Goal: Task Accomplishment & Management: Complete application form

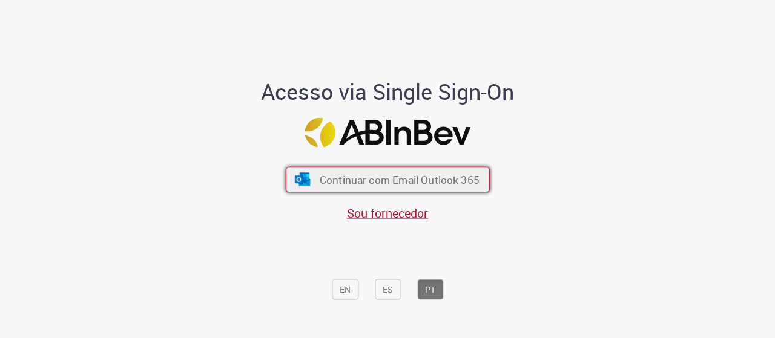
click at [427, 178] on span "Continuar com Email Outlook 365" at bounding box center [399, 180] width 160 height 14
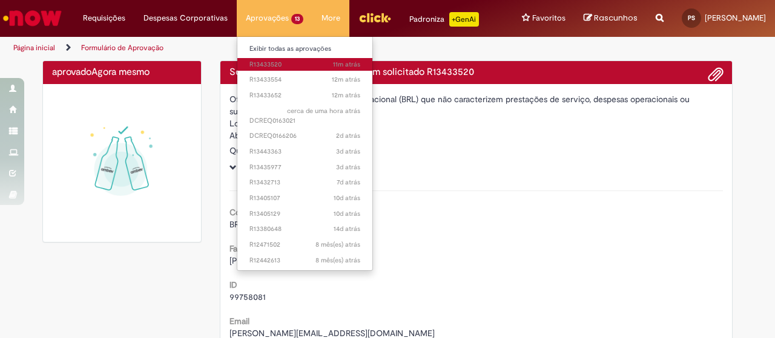
click at [260, 67] on span "11m atrás 11 minutos atrás R13433520" at bounding box center [304, 65] width 111 height 10
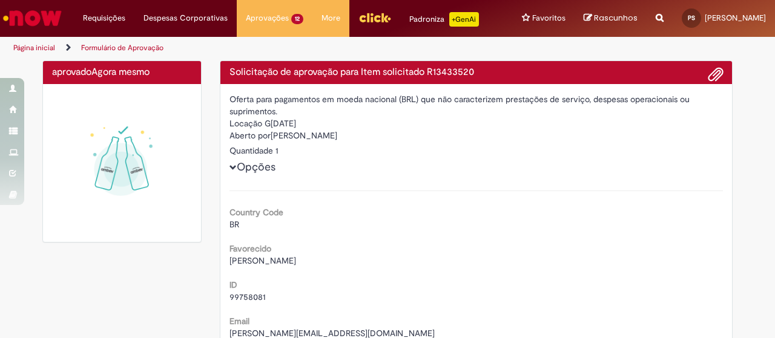
click at [202, 249] on div "aprovado Agora mesmo Agora mesmo" at bounding box center [121, 158] width 177 height 194
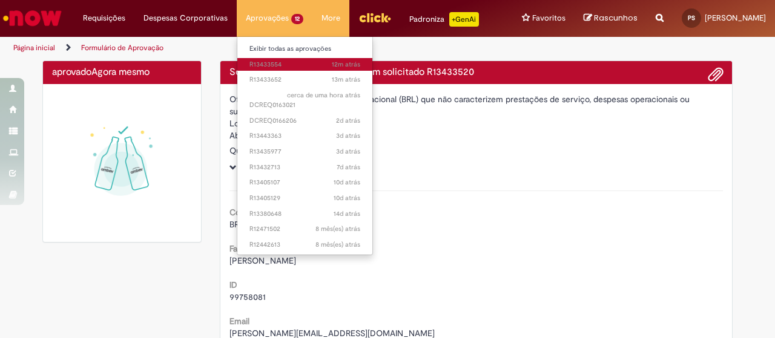
drag, startPoint x: 240, startPoint y: 65, endPoint x: 246, endPoint y: 58, distance: 9.6
click at [246, 58] on link "12m atrás 12 minutos atrás R13433554" at bounding box center [304, 64] width 135 height 13
click at [249, 60] on span "12m atrás 12 minutos atrás R13433554" at bounding box center [304, 65] width 111 height 10
click at [255, 70] on link "12m atrás 12 minutos atrás R13433554" at bounding box center [304, 64] width 135 height 13
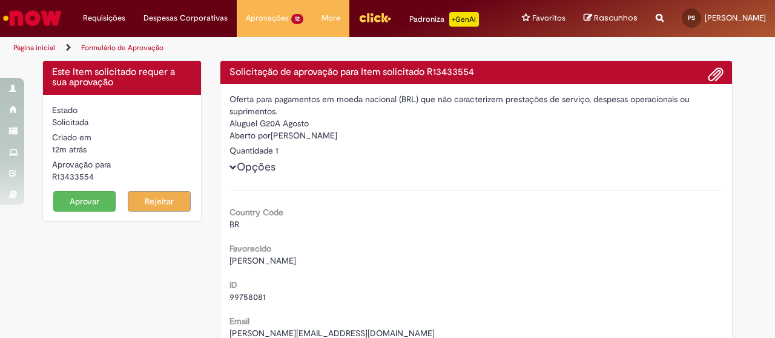
click at [77, 212] on button "Aprovar" at bounding box center [84, 201] width 63 height 21
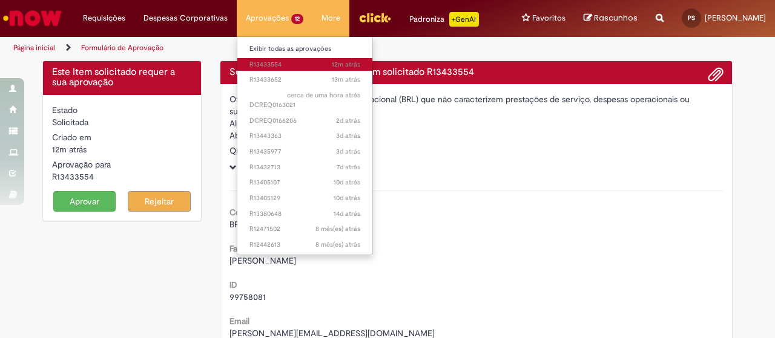
click at [249, 67] on span "12m atrás 12 minutos atrás R13433554" at bounding box center [304, 65] width 111 height 10
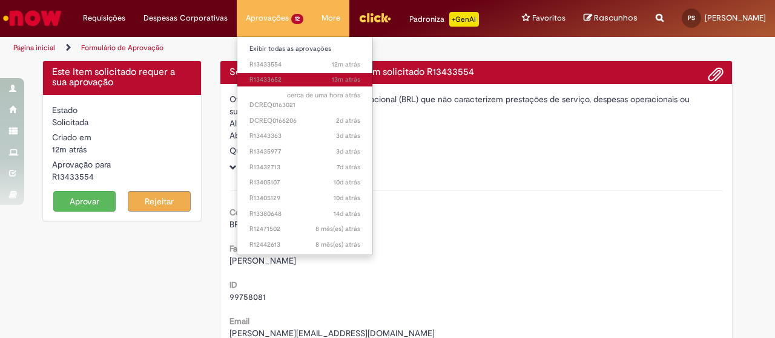
click at [249, 79] on span "13m atrás 13 minutos atrás R13433652" at bounding box center [304, 80] width 111 height 10
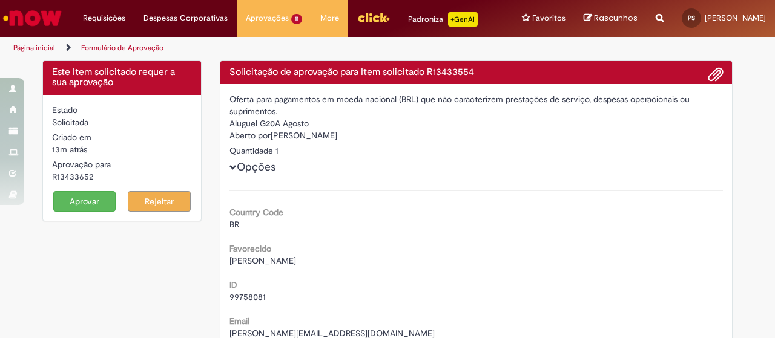
click at [84, 212] on button "Aprovar" at bounding box center [84, 201] width 63 height 21
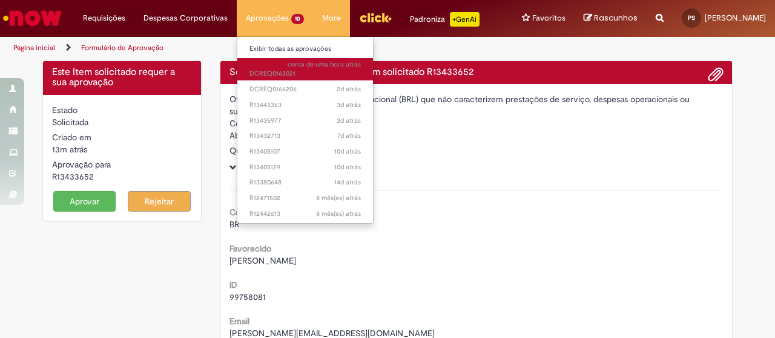
click at [254, 68] on span "cerca de uma hora atrás cerca de uma hora atrás DCREQ0163021" at bounding box center [304, 69] width 111 height 19
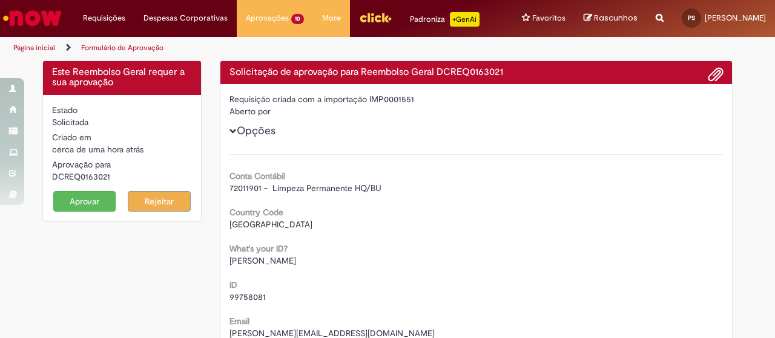
click at [85, 212] on button "Aprovar" at bounding box center [84, 201] width 63 height 21
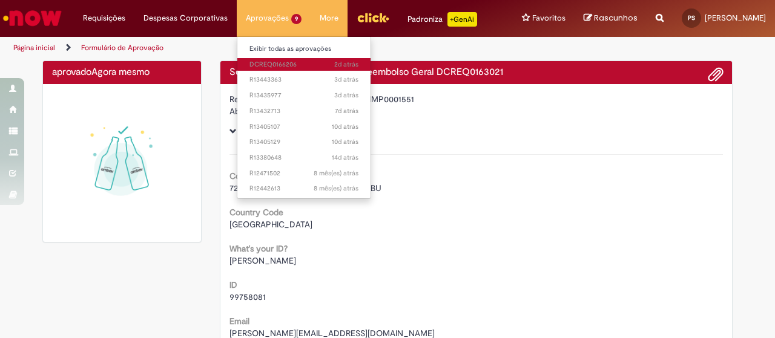
click at [249, 61] on span "2d atrás 2 dias atrás DCREQ0166206" at bounding box center [303, 65] width 109 height 10
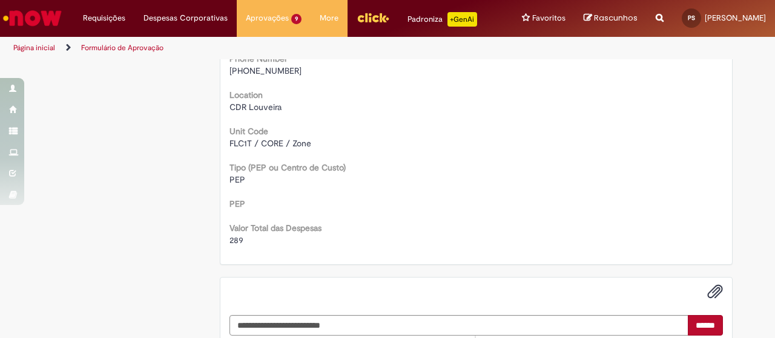
scroll to position [363, 0]
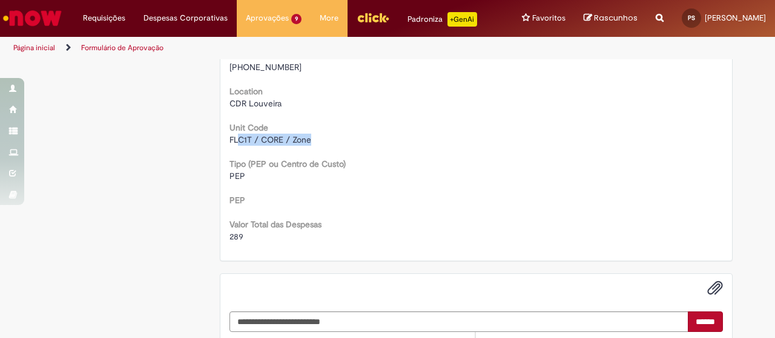
drag, startPoint x: 234, startPoint y: 151, endPoint x: 344, endPoint y: 153, distance: 109.6
click at [344, 146] on div "FLC1T / CORE / Zone" at bounding box center [476, 140] width 494 height 12
click at [403, 182] on div "PEP" at bounding box center [476, 176] width 494 height 12
drag, startPoint x: 229, startPoint y: 246, endPoint x: 301, endPoint y: 246, distance: 72.6
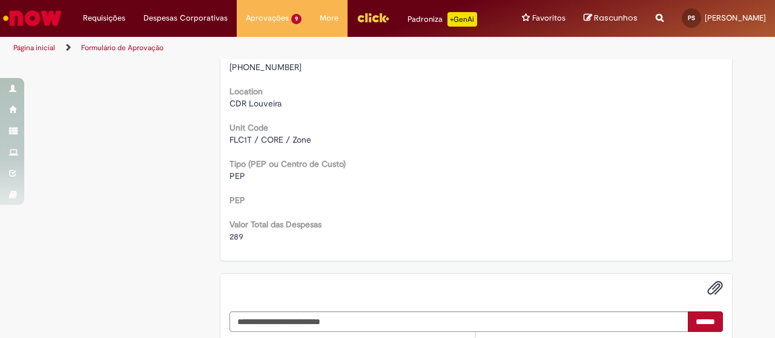
click at [376, 200] on div "Conta PEP [PHONE_NUMBER] - Mobile - Serviços Voz Country Code [GEOGRAPHIC_DATA]…" at bounding box center [476, 11] width 494 height 464
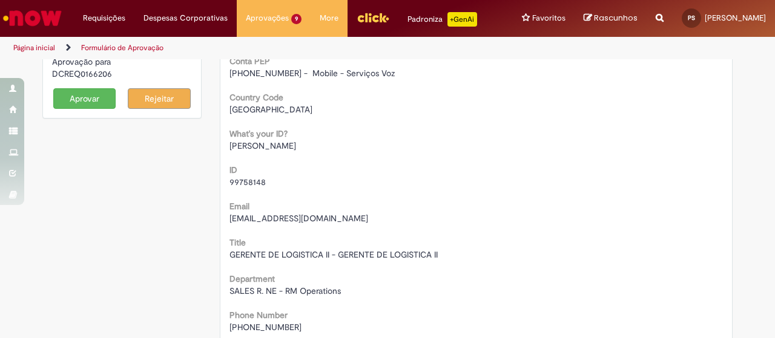
scroll to position [0, 0]
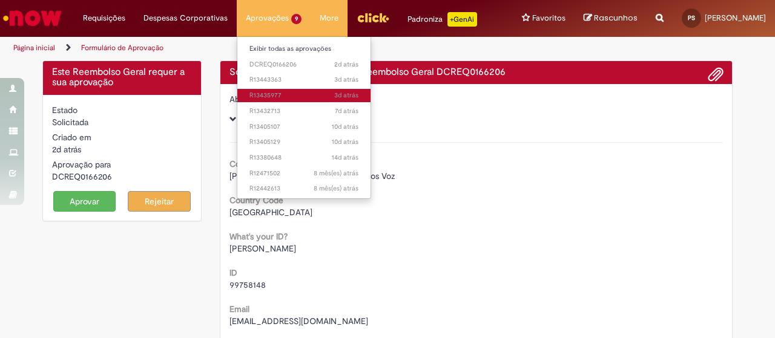
click at [258, 91] on span "3d atrás 3 dias atrás R13435977" at bounding box center [303, 96] width 109 height 10
click at [260, 94] on span "3d atrás 3 dias atrás R13435977" at bounding box center [303, 96] width 109 height 10
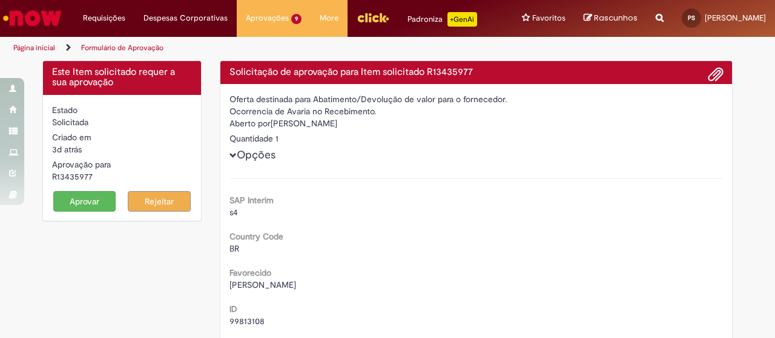
click at [524, 219] on div "s4" at bounding box center [476, 212] width 494 height 12
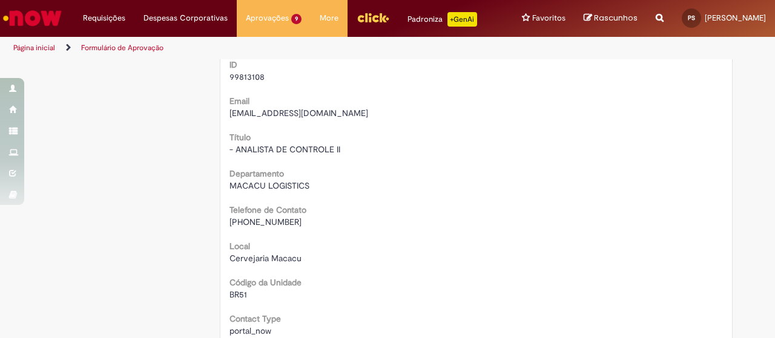
scroll to position [121, 0]
